Goal: Task Accomplishment & Management: Manage account settings

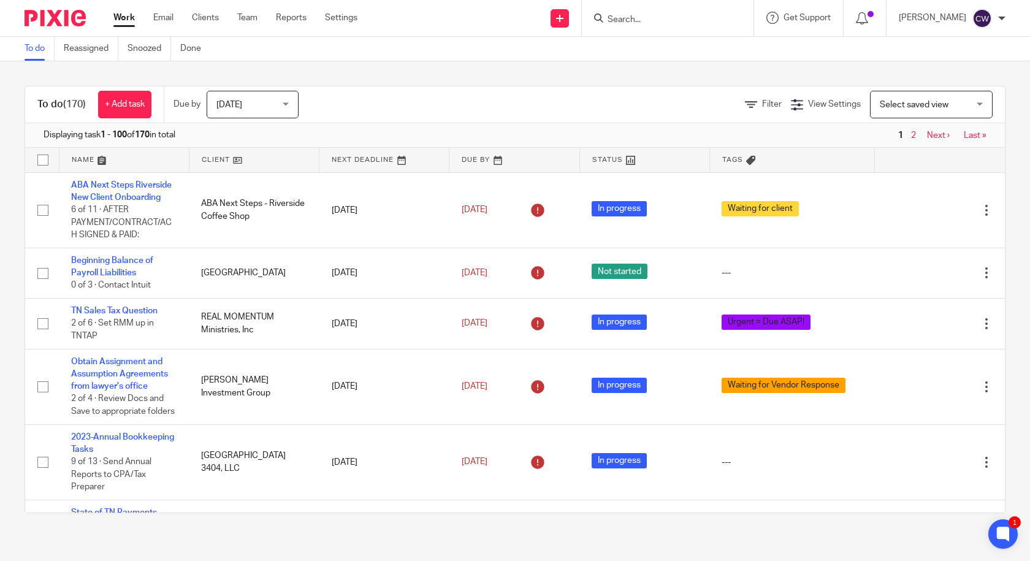
click at [497, 23] on div "Send new email Create task Add client Request signature Get Support Contact via…" at bounding box center [703, 18] width 654 height 36
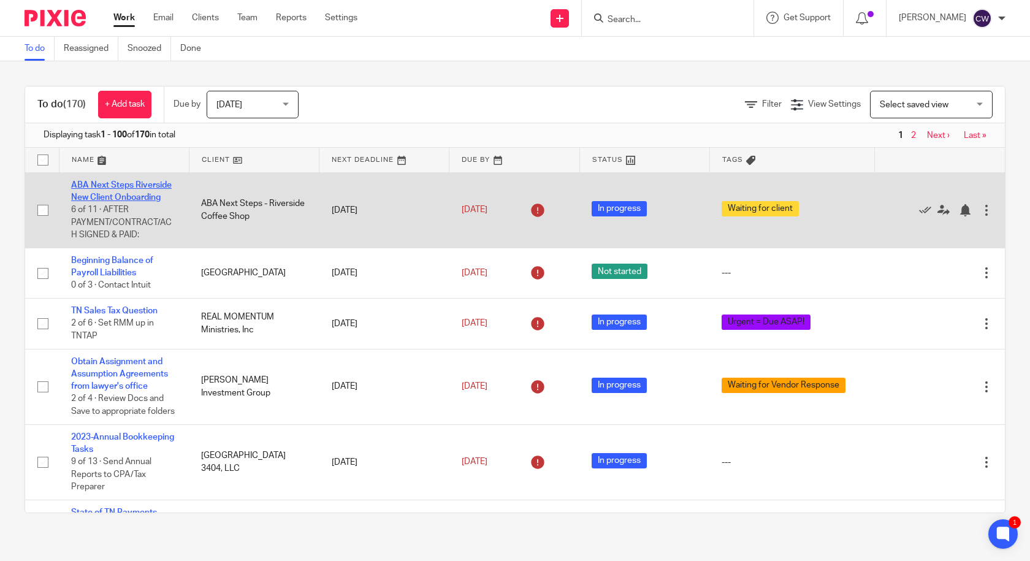
click at [150, 196] on link "ABA Next Steps Riverside New Client Onboarding" at bounding box center [121, 191] width 101 height 21
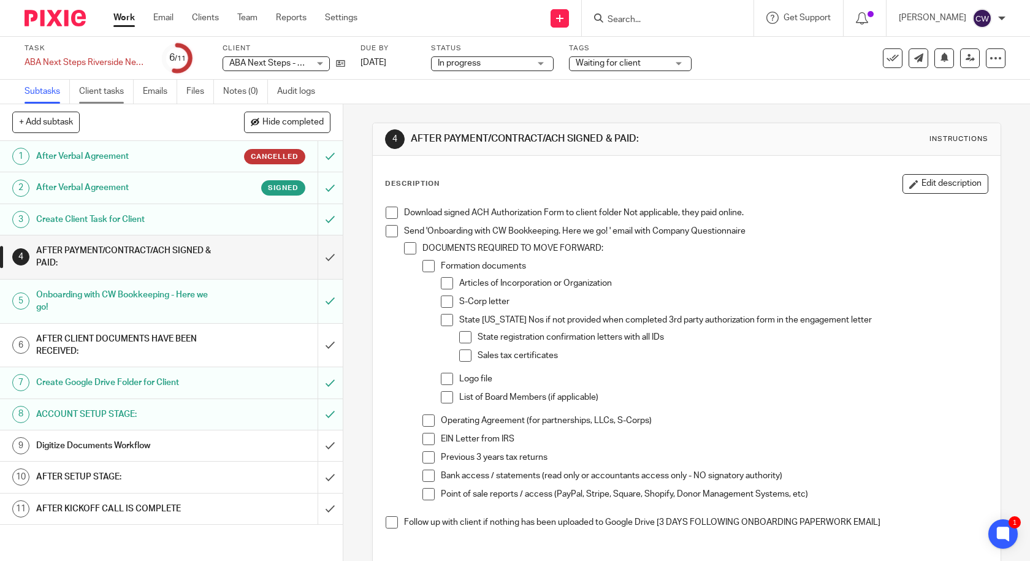
click at [112, 84] on link "Client tasks" at bounding box center [106, 92] width 55 height 24
